Goal: Navigation & Orientation: Go to known website

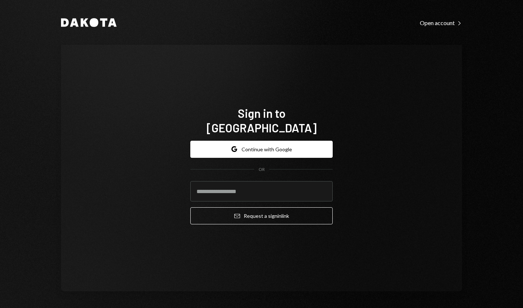
click at [306, 183] on input "email" at bounding box center [261, 191] width 142 height 20
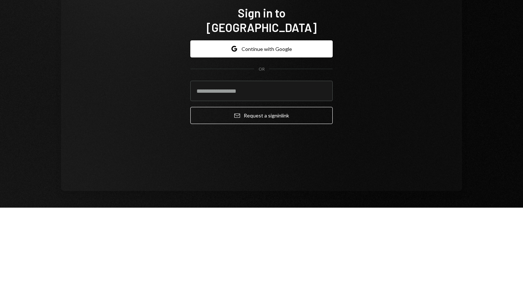
click at [314, 185] on input "email" at bounding box center [261, 191] width 142 height 20
type input "**********"
click at [286, 210] on button "Email Request a sign in link" at bounding box center [261, 215] width 142 height 17
